Goal: Transaction & Acquisition: Purchase product/service

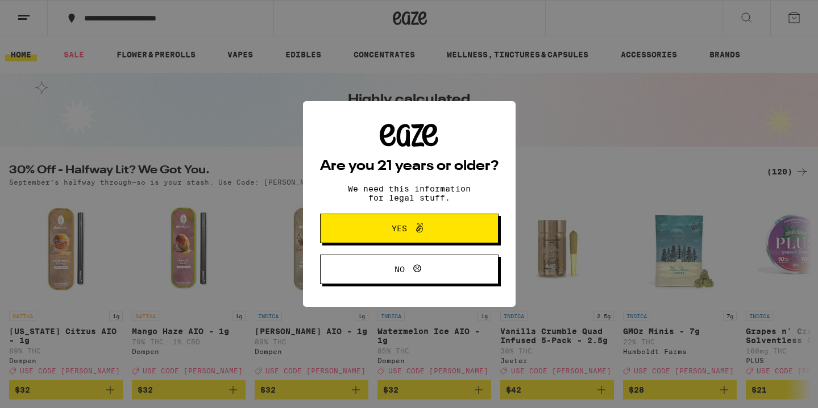
click at [385, 205] on div "Are you 21 years or older? We need this information for legal stuff. Yes No" at bounding box center [409, 204] width 179 height 161
click at [385, 217] on button "Yes" at bounding box center [409, 229] width 179 height 30
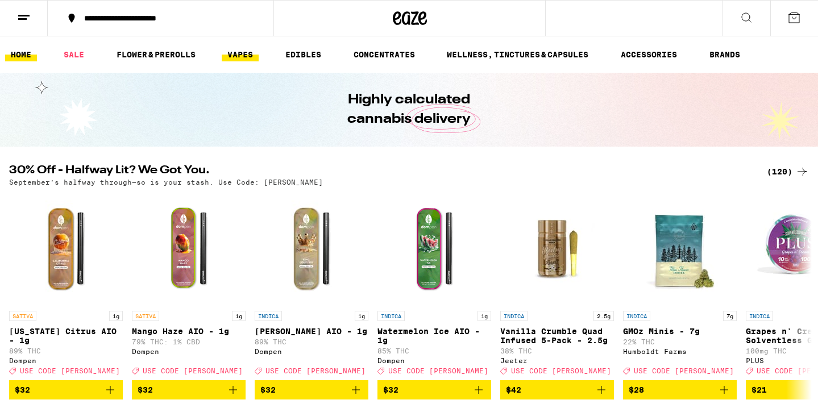
click at [249, 54] on link "VAPES" at bounding box center [240, 55] width 37 height 14
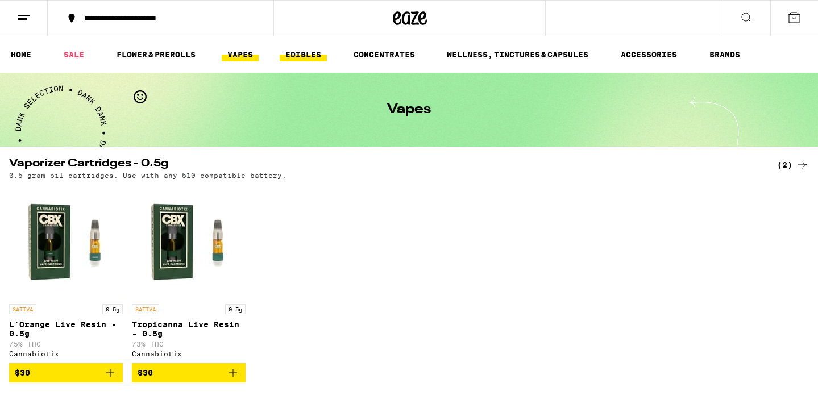
click at [311, 51] on link "EDIBLES" at bounding box center [303, 55] width 47 height 14
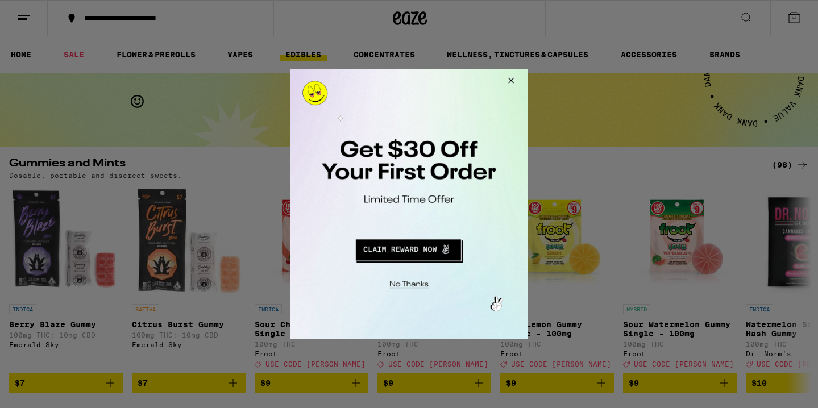
click at [515, 92] on button "Close Modal" at bounding box center [509, 82] width 31 height 27
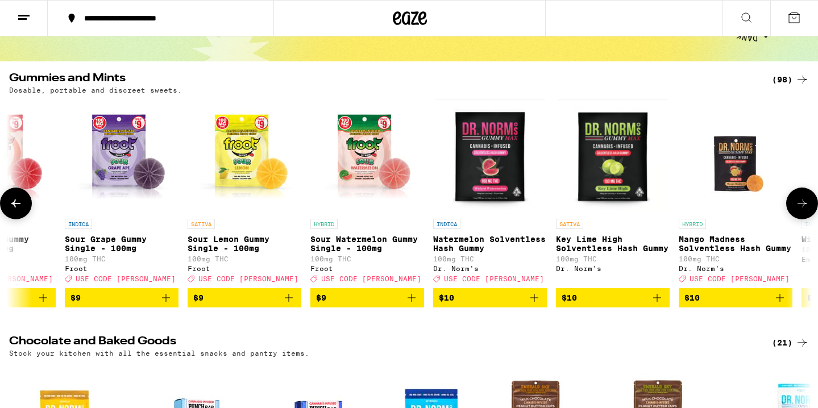
scroll to position [0, 355]
